Goal: Download file/media

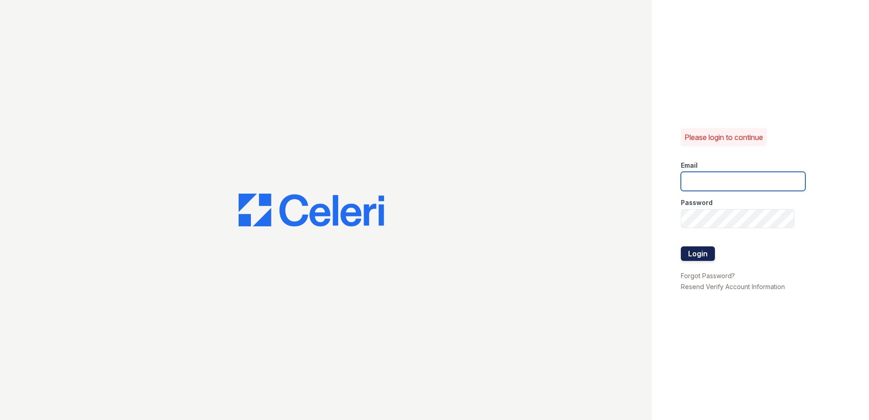
type input "arrivebrentwood@trinity-pm.com"
click at [697, 254] on button "Login" at bounding box center [698, 253] width 34 height 15
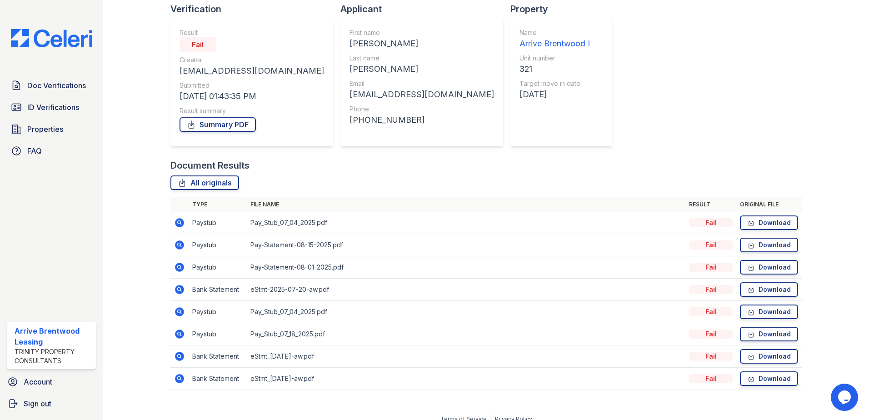
scroll to position [75, 0]
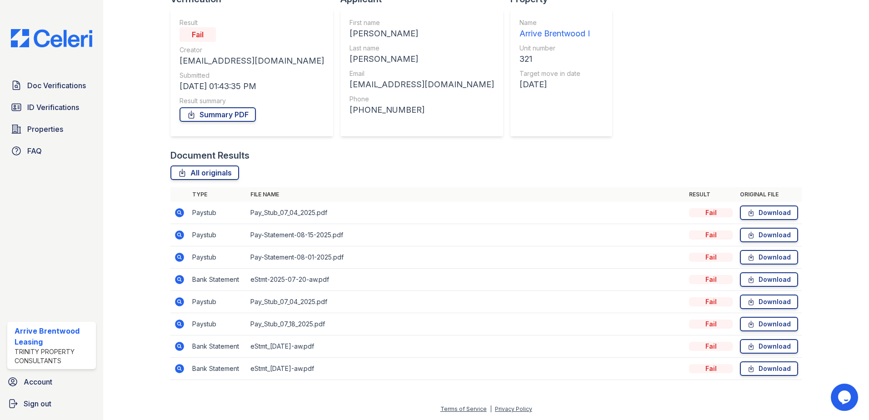
click at [180, 215] on icon at bounding box center [179, 212] width 9 height 9
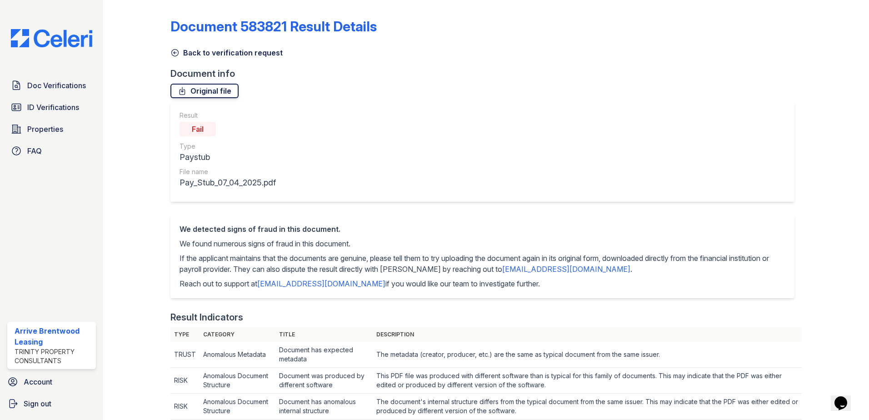
click at [210, 90] on link "Original file" at bounding box center [204, 91] width 68 height 15
click at [176, 50] on icon at bounding box center [175, 53] width 7 height 7
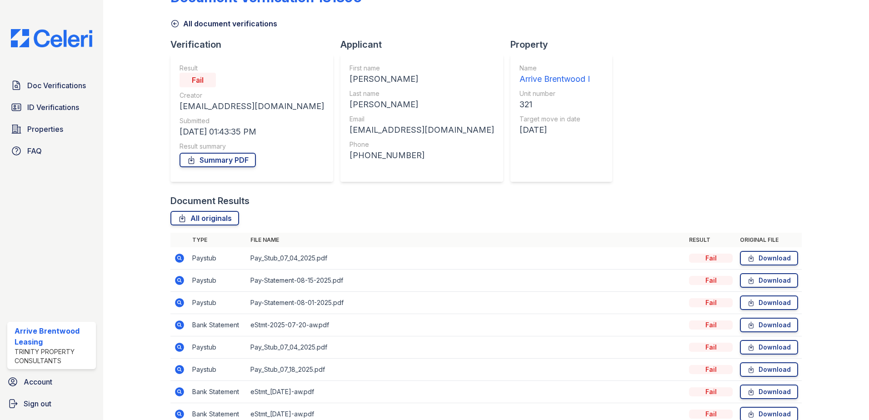
scroll to position [75, 0]
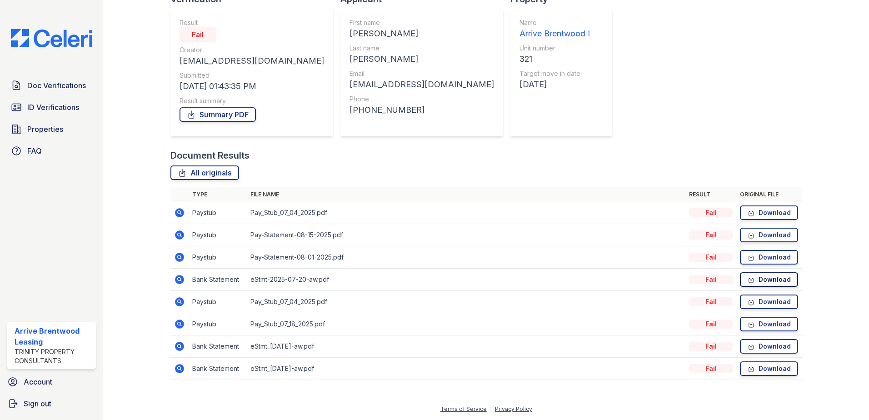
click at [751, 276] on link "Download" at bounding box center [769, 279] width 58 height 15
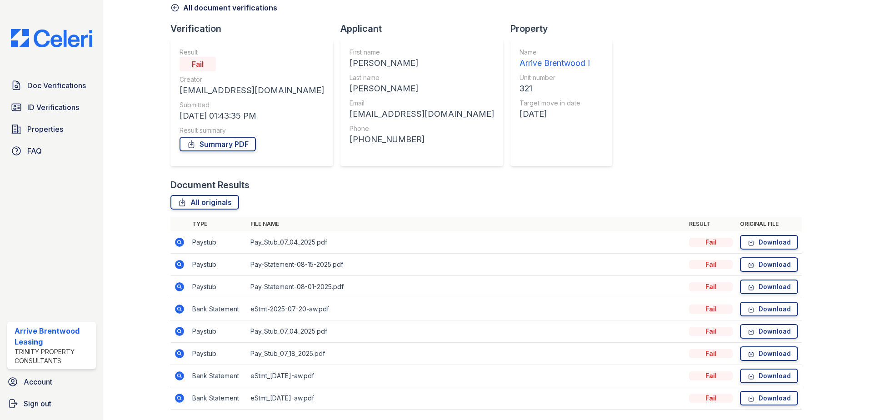
scroll to position [0, 0]
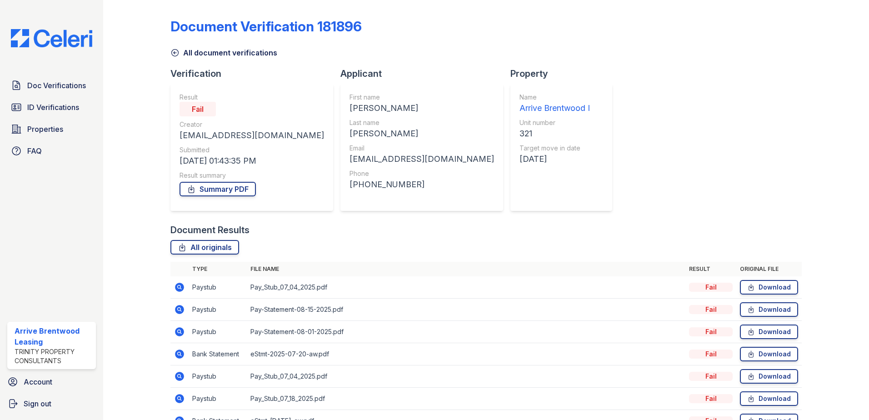
click at [175, 52] on icon at bounding box center [174, 52] width 9 height 9
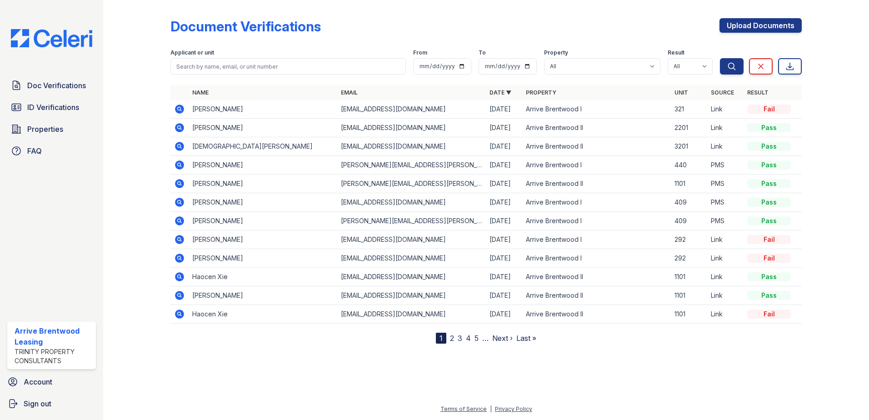
click at [175, 78] on form "Applicant or unit From To Property All Arrive Brentwood Apartment Collection Ar…" at bounding box center [485, 60] width 631 height 36
